Goal: Find specific page/section

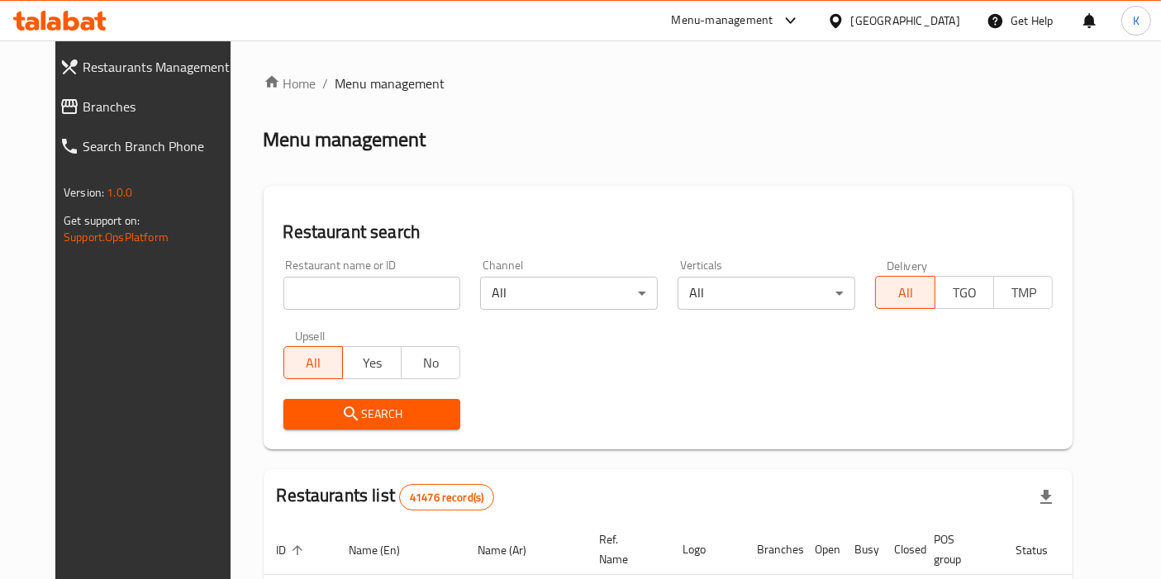
drag, startPoint x: 0, startPoint y: 0, endPoint x: 410, endPoint y: 300, distance: 507.9
click at [410, 300] on input "search" at bounding box center [372, 293] width 178 height 33
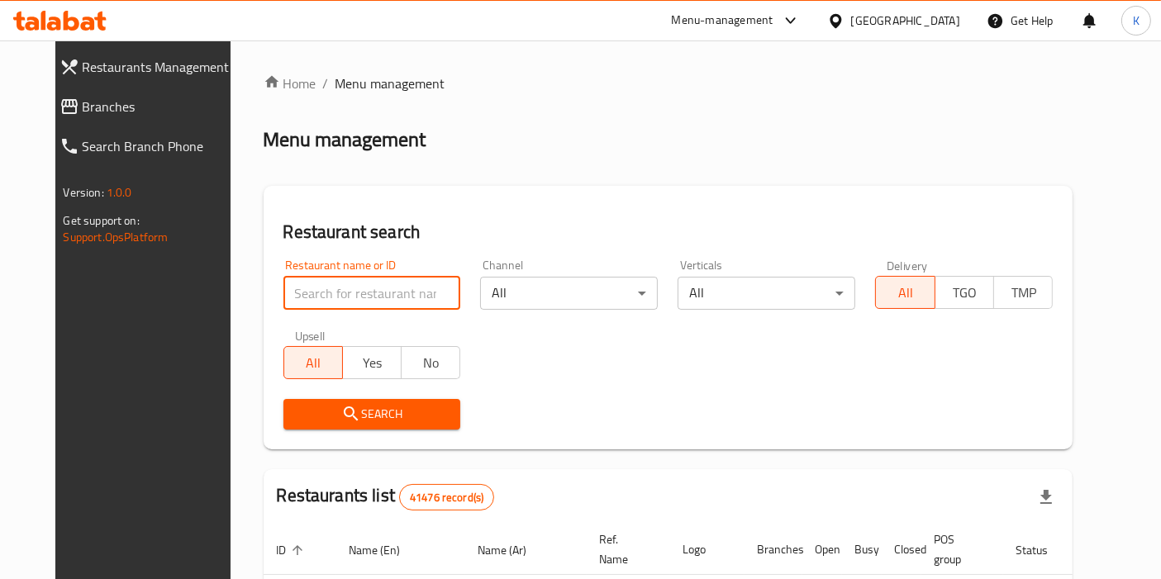
paste input "كوف- кофе"
type input "كوف- кофе"
click button "Search" at bounding box center [372, 414] width 178 height 31
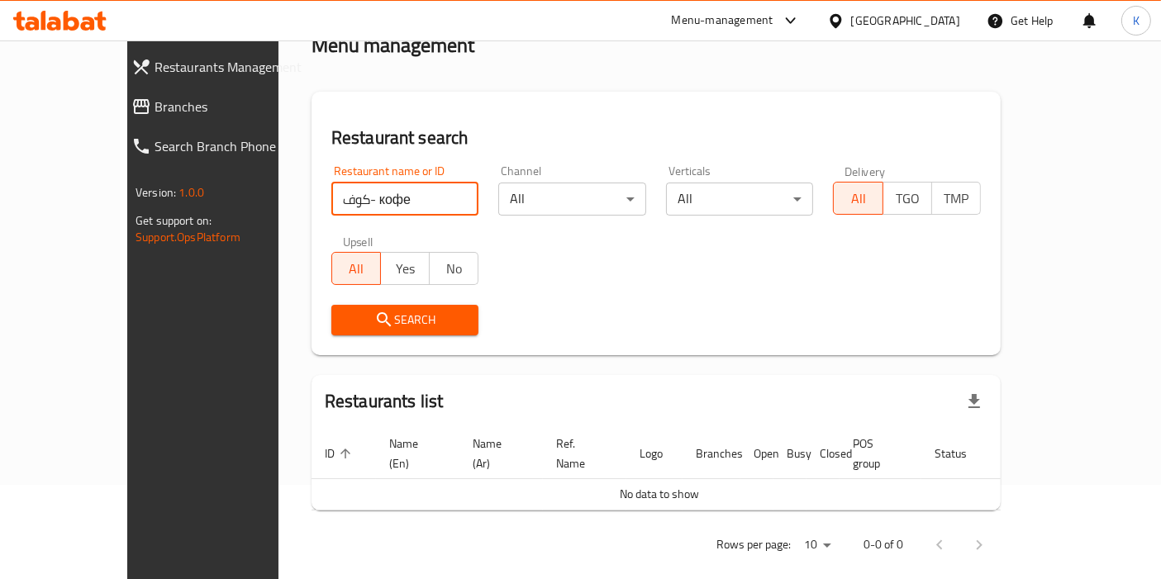
scroll to position [94, 0]
click at [420, 205] on input "كوف- кофе" at bounding box center [405, 199] width 148 height 33
click at [430, 202] on input "كوف- кофе" at bounding box center [405, 199] width 148 height 33
paste input "779542"
type input "779542"
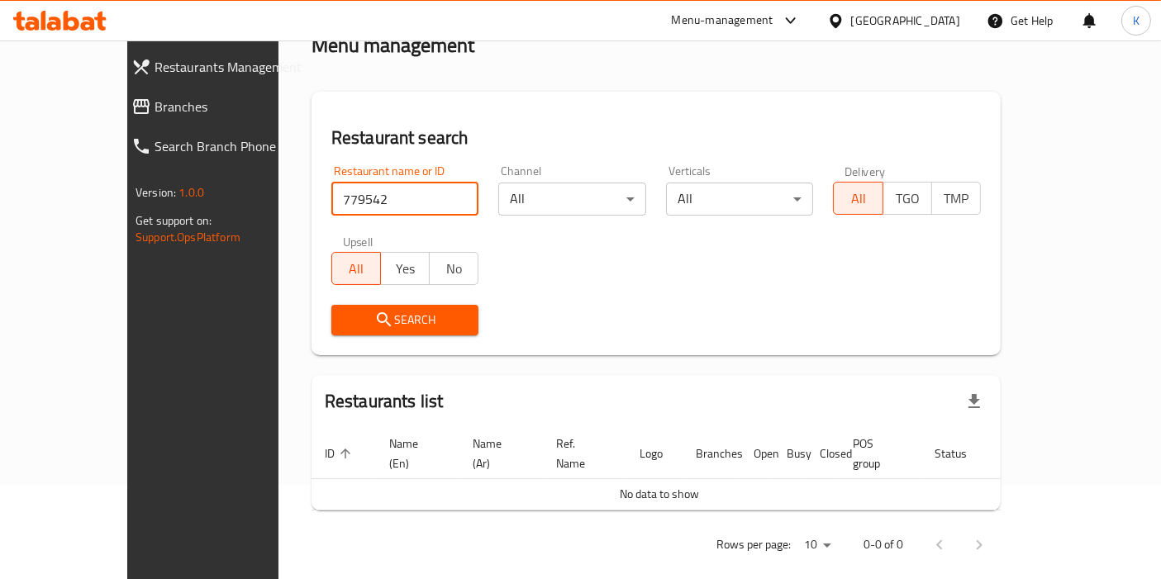
click button "Search" at bounding box center [405, 320] width 148 height 31
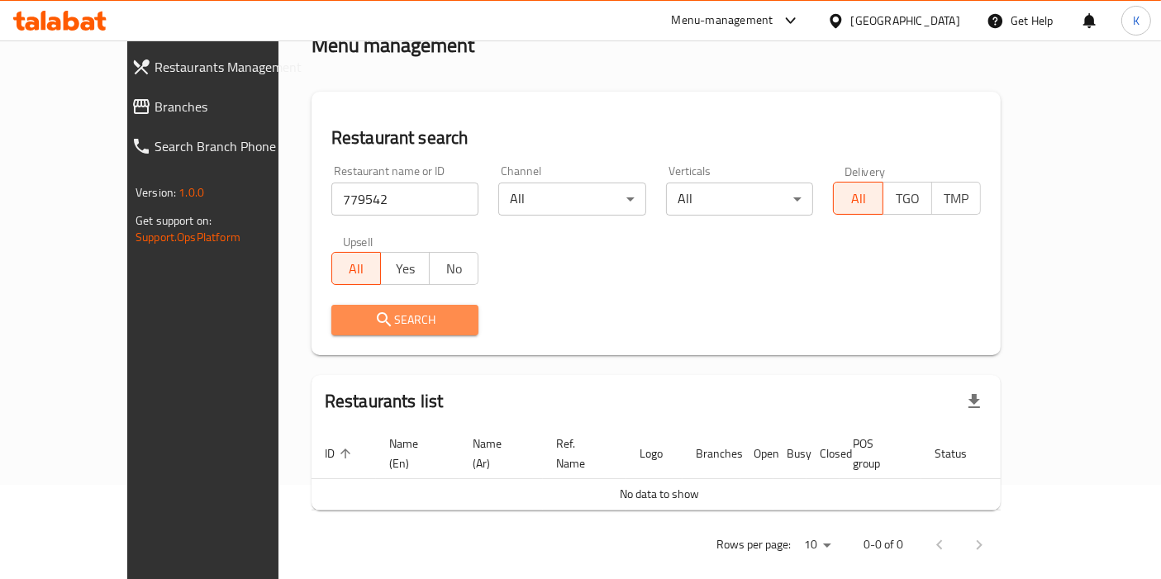
click at [368, 317] on span "Search" at bounding box center [405, 320] width 121 height 21
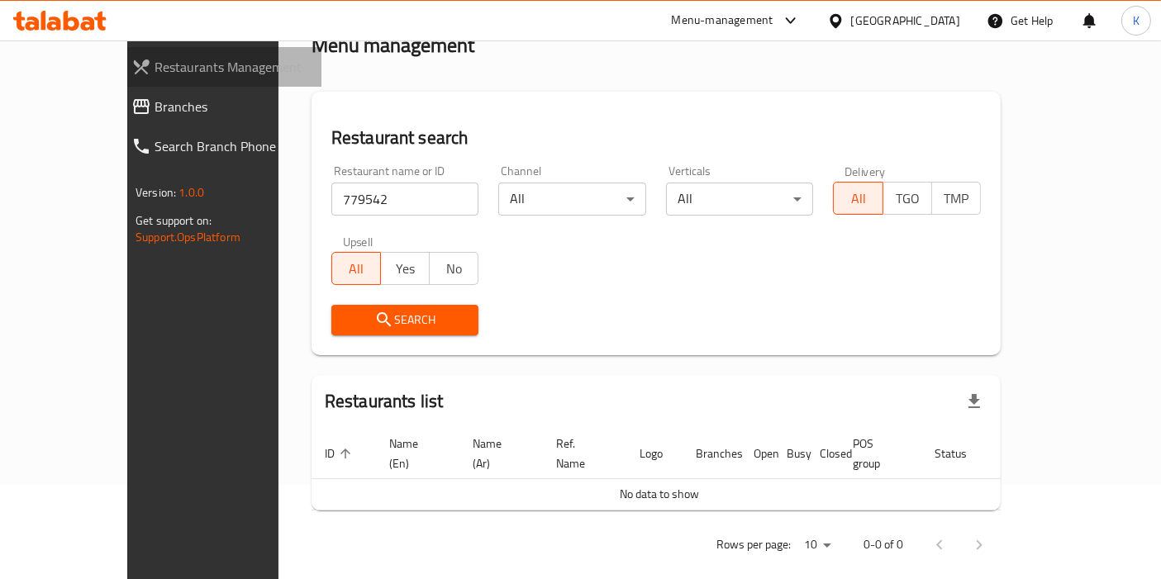
click at [155, 57] on span "Restaurants Management" at bounding box center [232, 67] width 154 height 20
